Goal: Find specific page/section

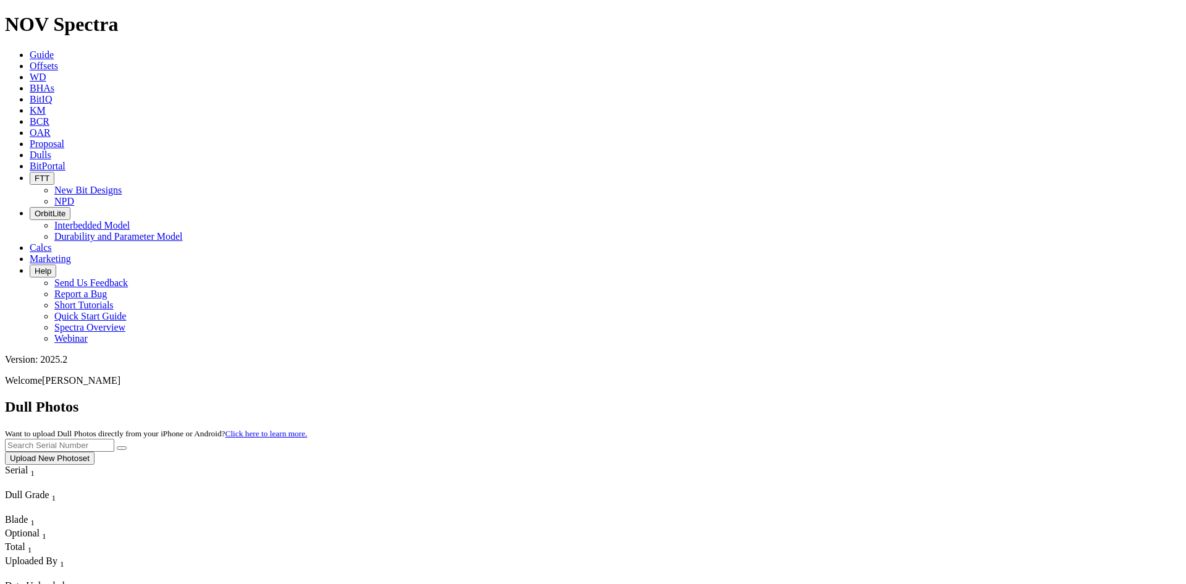
scroll to position [32164, 0]
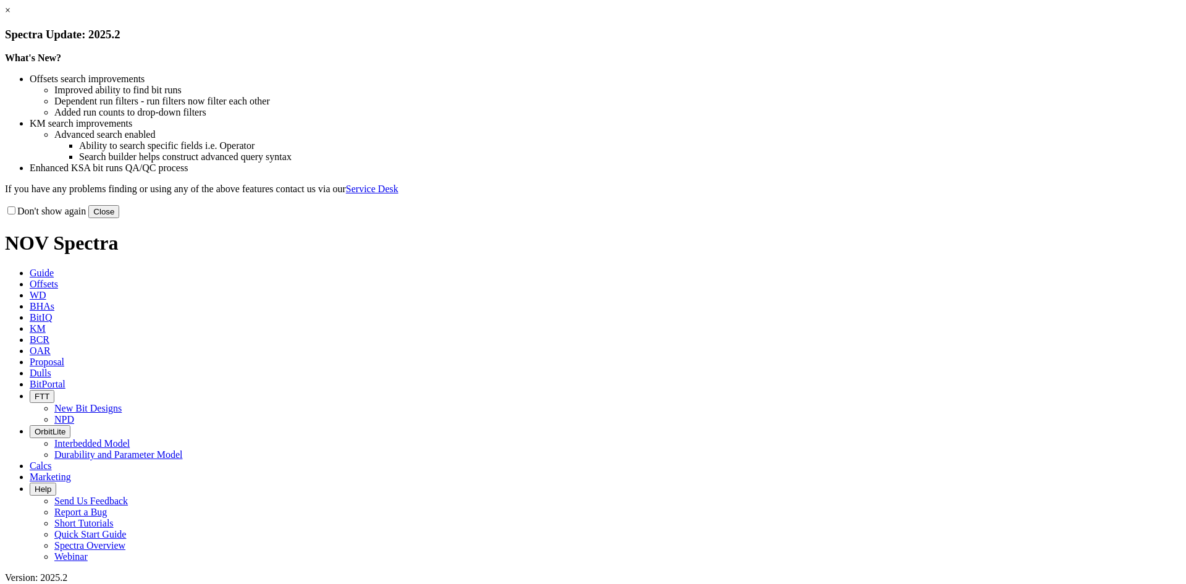
click at [119, 218] on button "Close" at bounding box center [103, 211] width 31 height 13
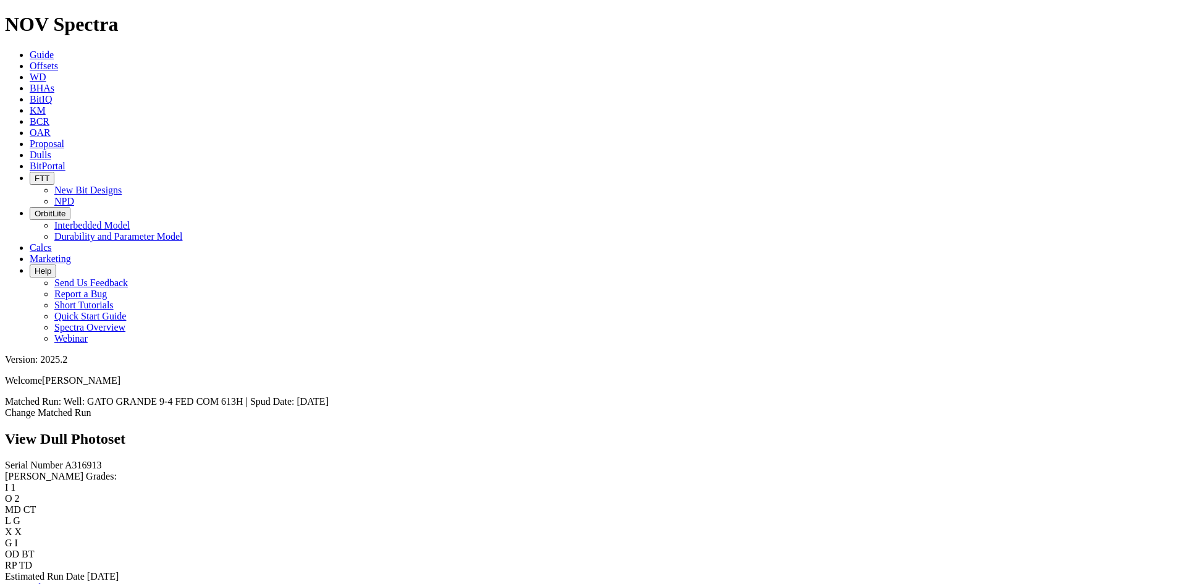
click at [61, 582] on link "Bit Condition Report" at bounding box center [46, 587] width 83 height 11
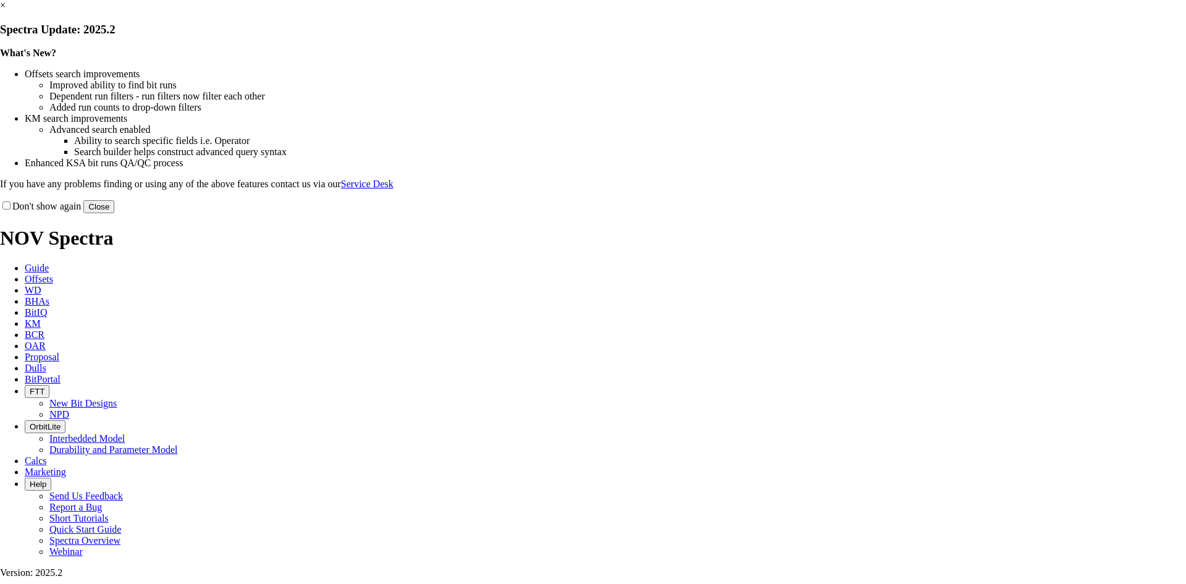
click at [114, 213] on button "Close" at bounding box center [98, 206] width 31 height 13
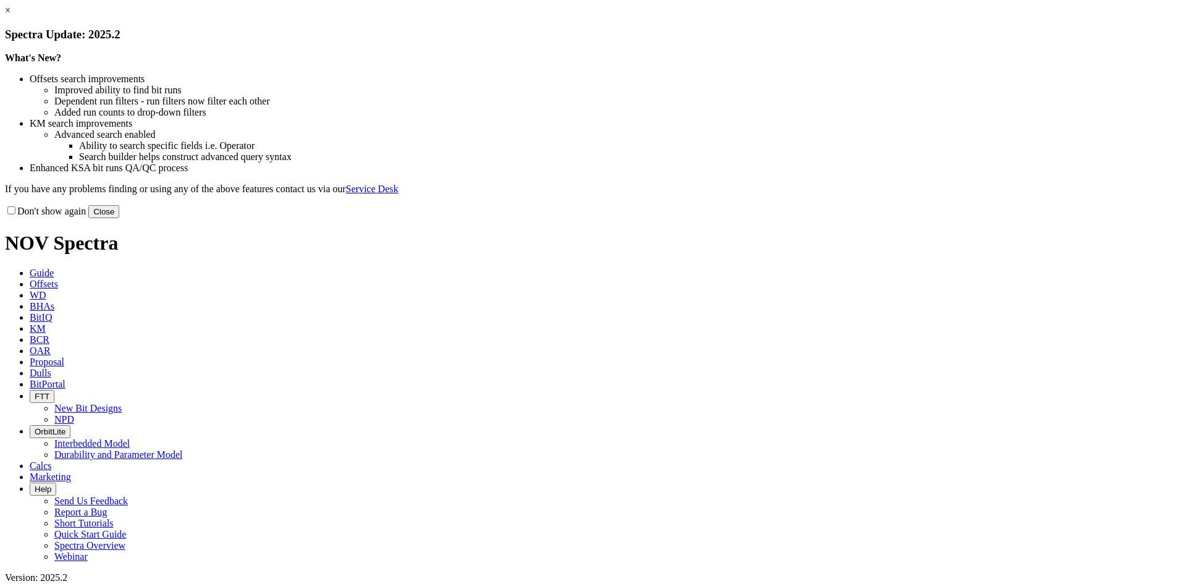
click at [119, 218] on button "Close" at bounding box center [103, 211] width 31 height 13
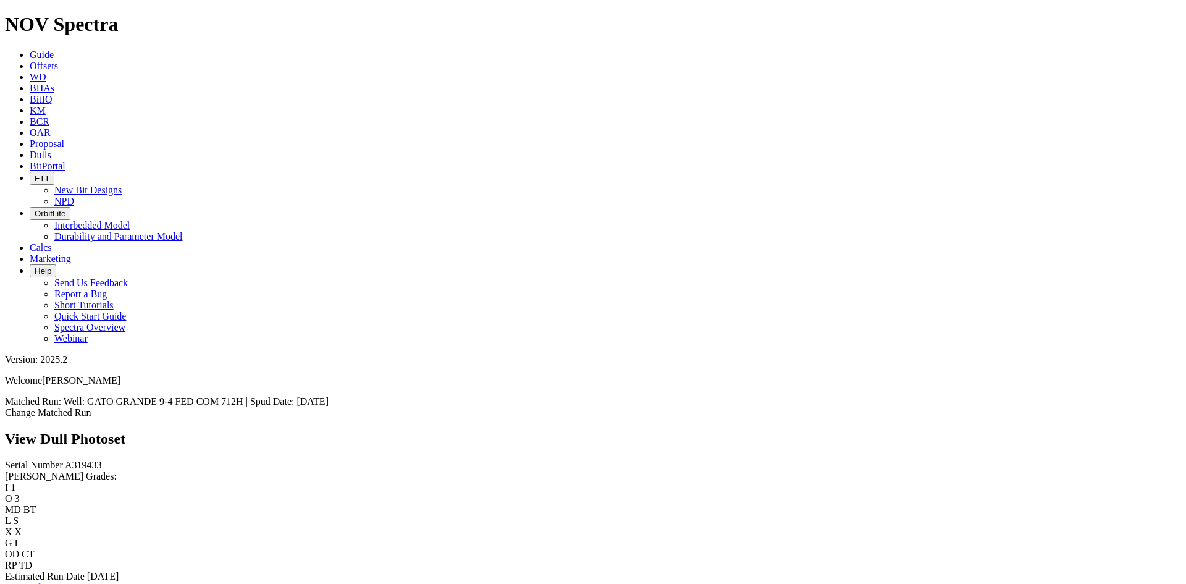
click at [49, 582] on link "Bit Condition Report" at bounding box center [46, 587] width 83 height 11
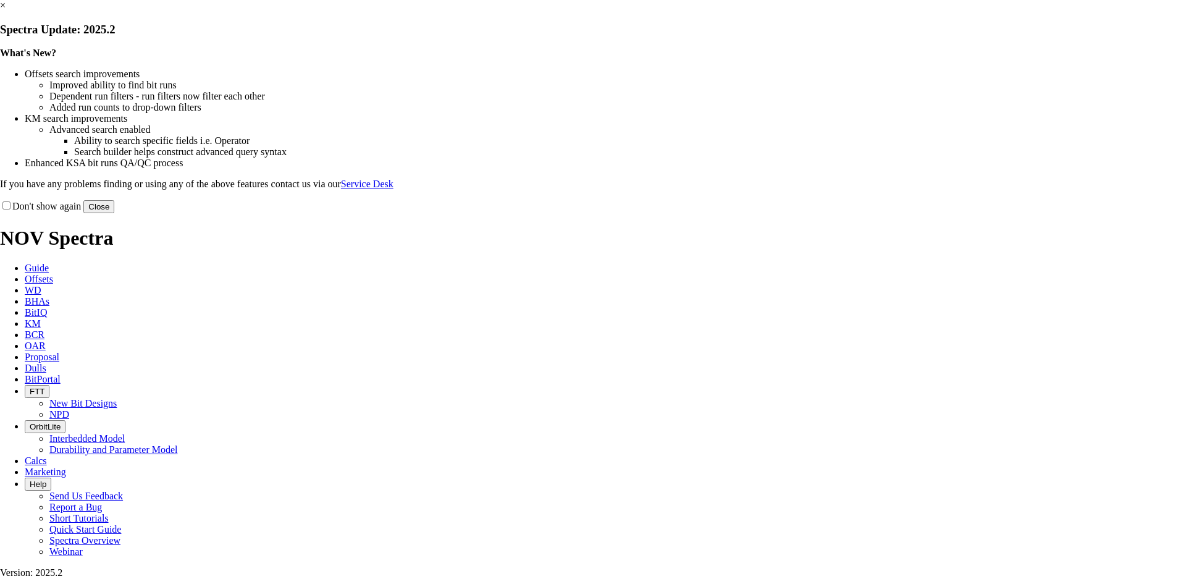
click at [114, 213] on button "Close" at bounding box center [98, 206] width 31 height 13
